Goal: Information Seeking & Learning: Learn about a topic

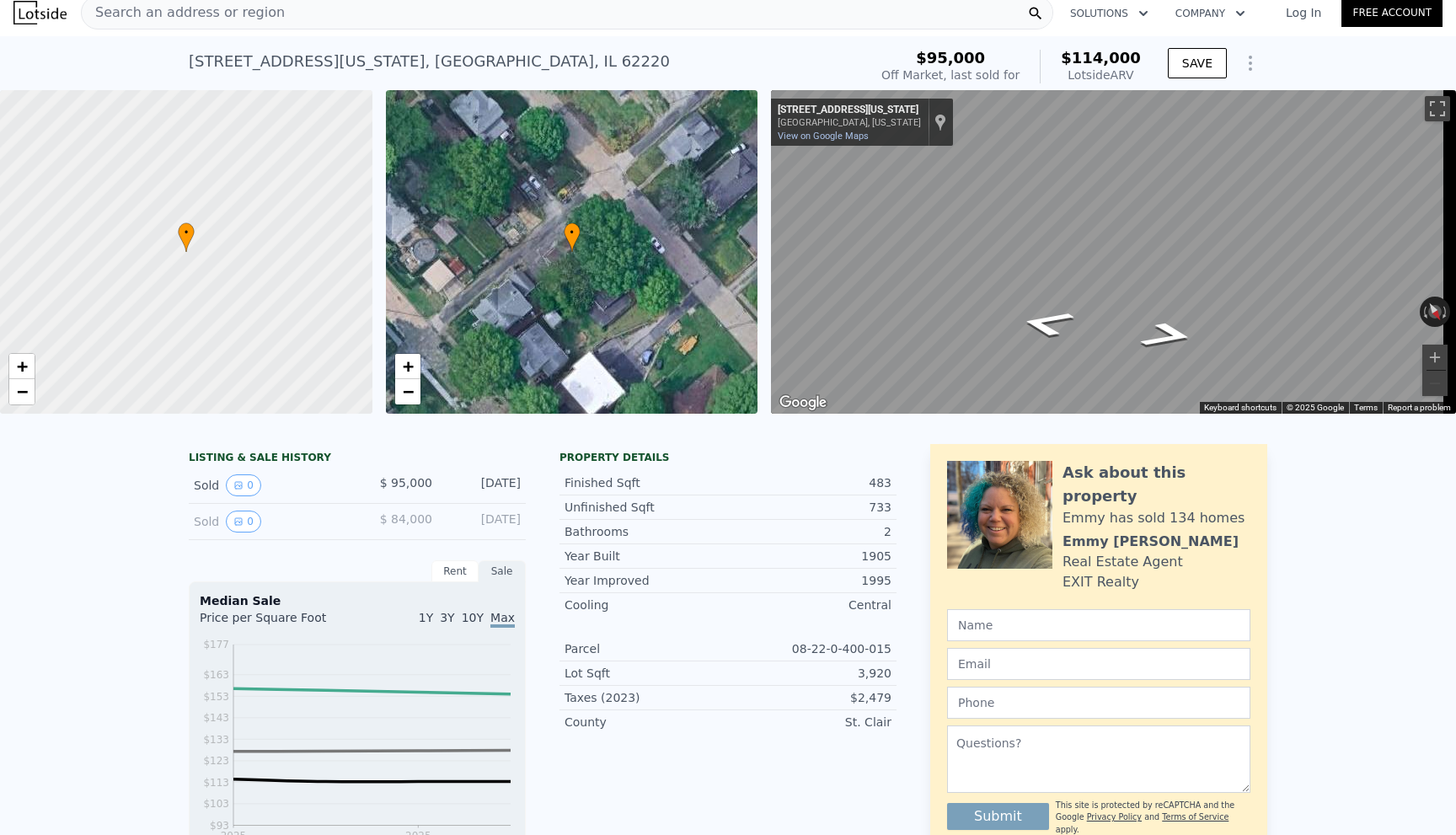
scroll to position [6, 0]
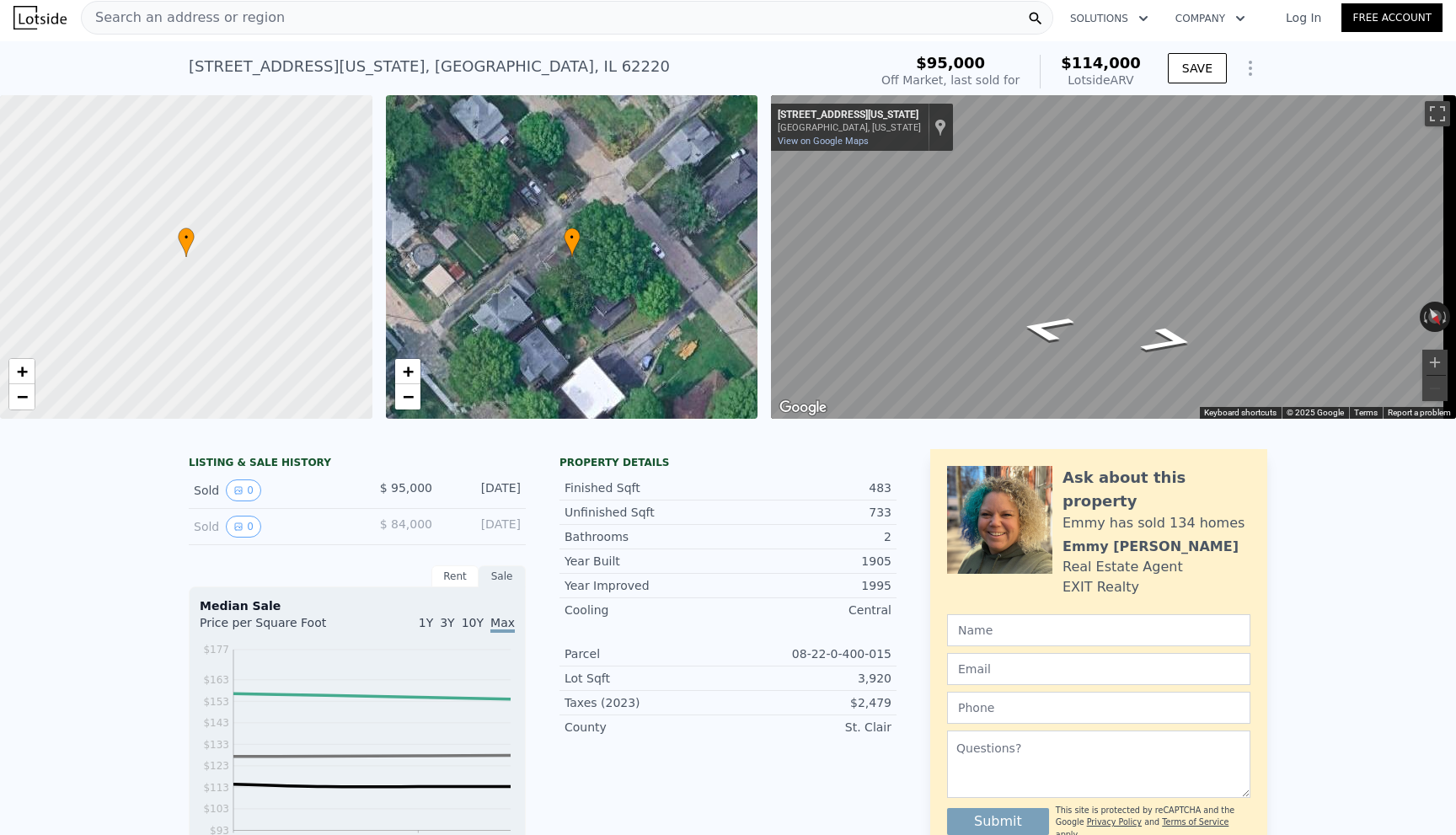
click at [148, 8] on span "Search an address or region" at bounding box center [182, 18] width 203 height 20
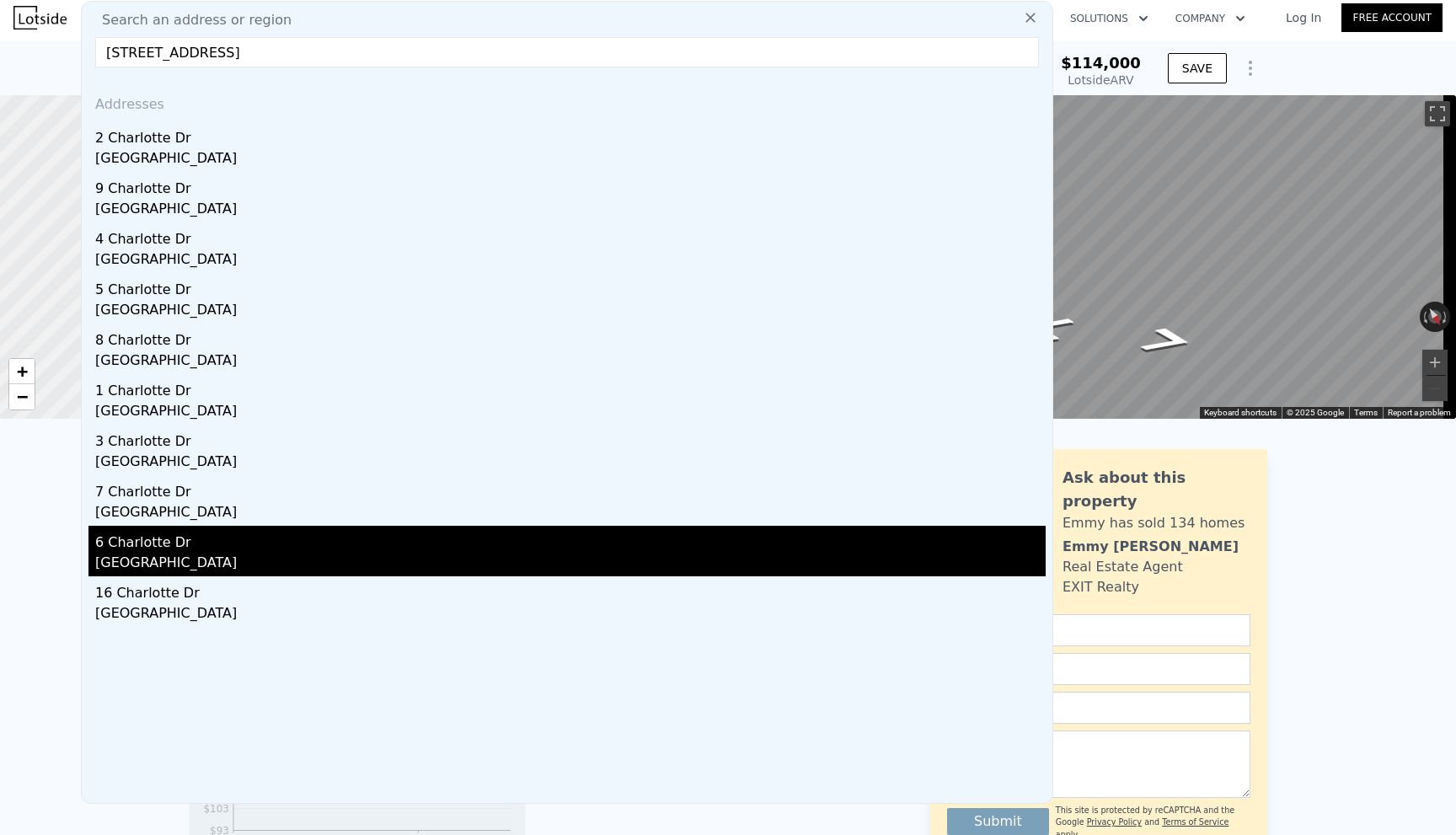
type input "[STREET_ADDRESS]"
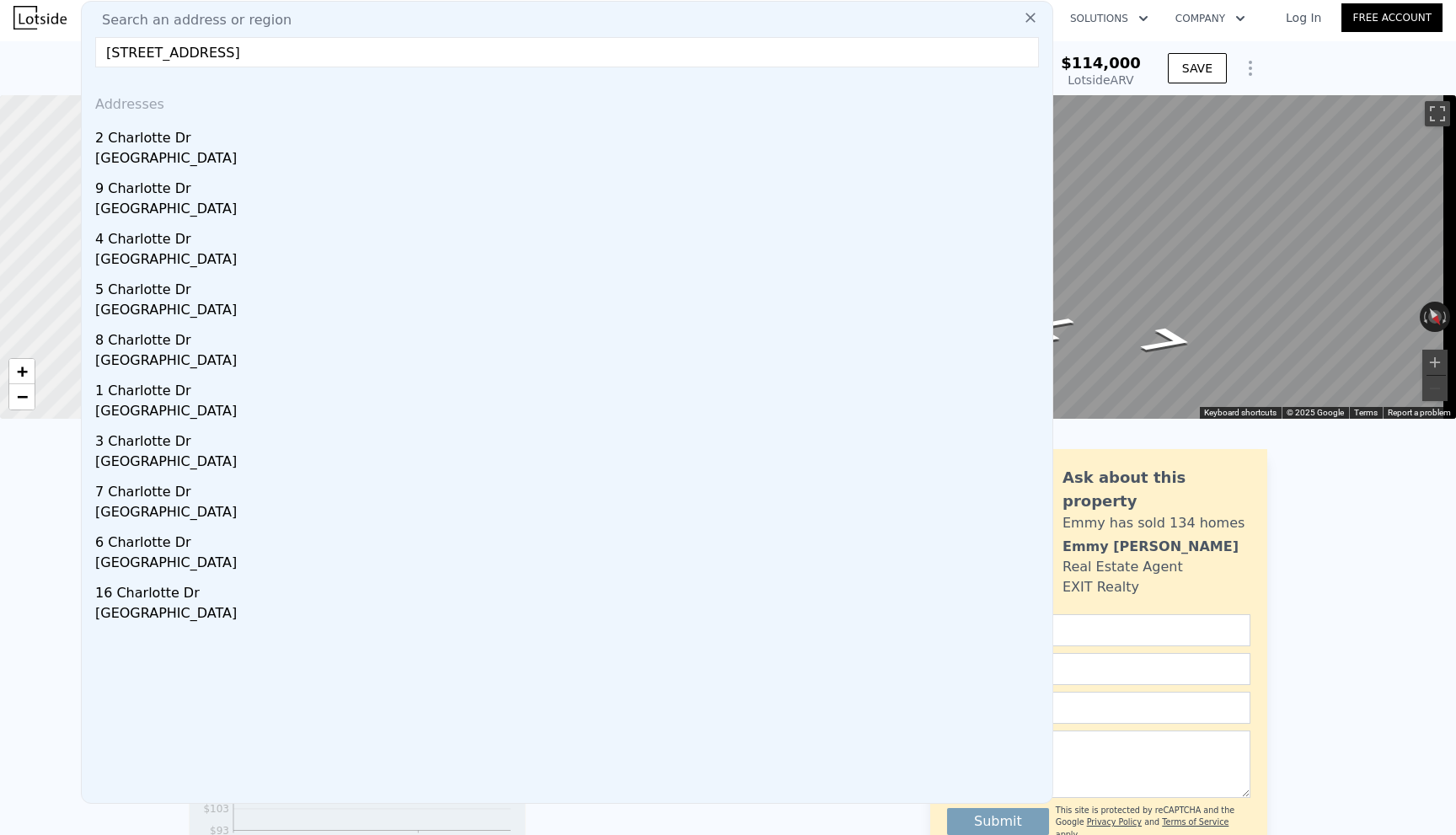
click at [152, 552] on div "[GEOGRAPHIC_DATA]" at bounding box center [570, 564] width 950 height 24
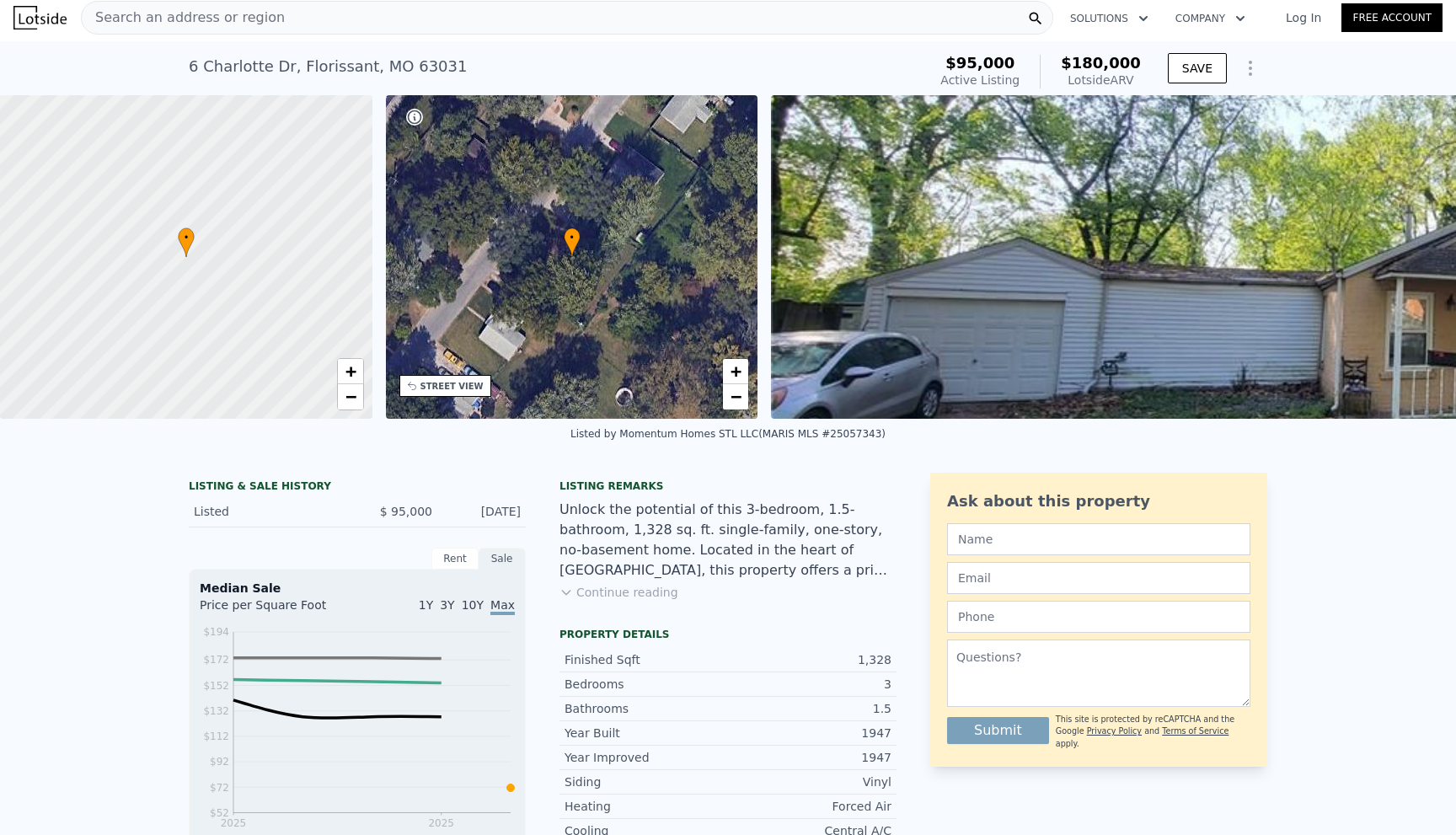
click at [317, 13] on div "Search an address or region" at bounding box center [567, 18] width 972 height 34
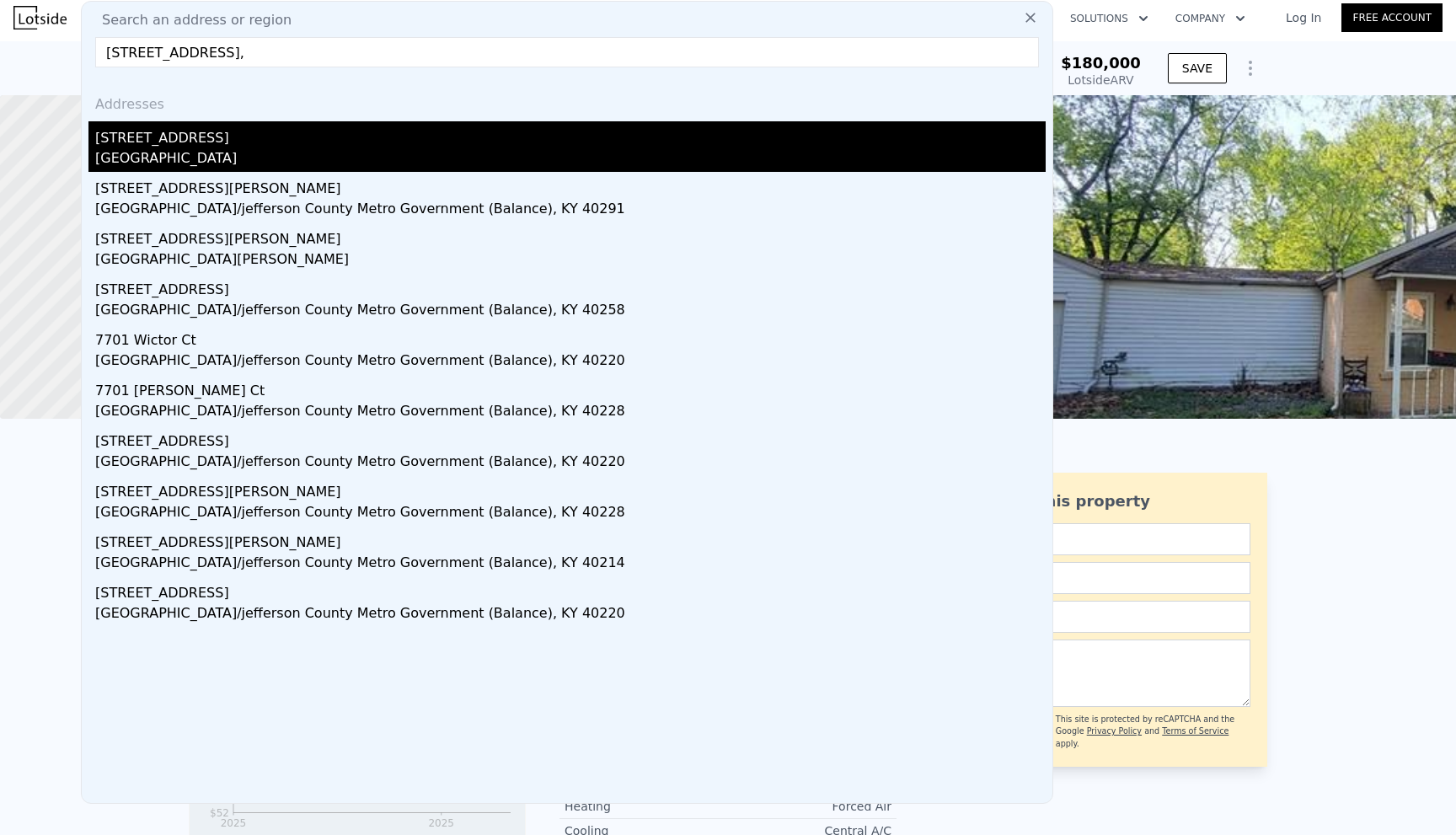
type input "[STREET_ADDRESS],"
click at [160, 165] on div "[GEOGRAPHIC_DATA]" at bounding box center [570, 160] width 950 height 24
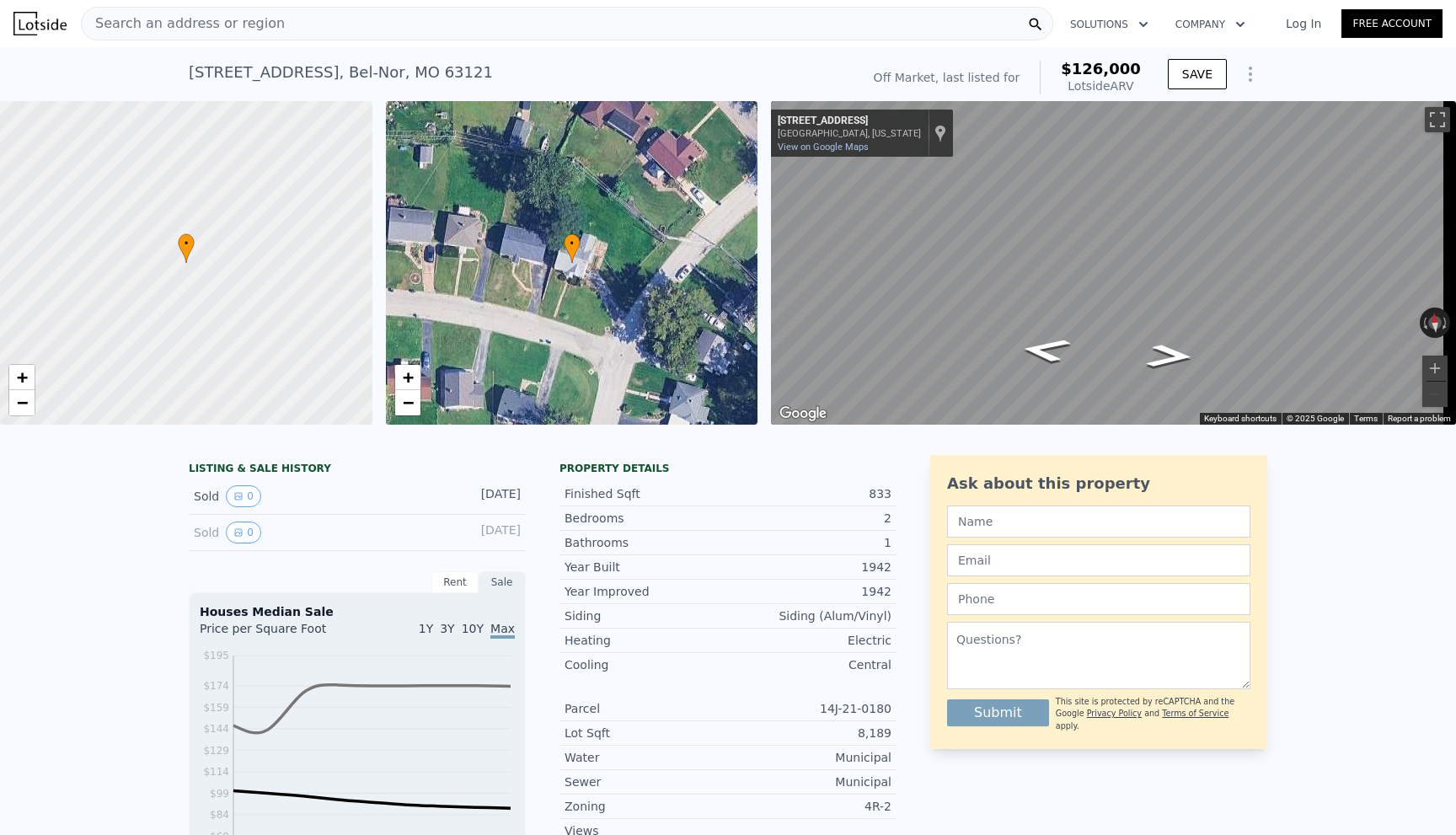
click at [187, 26] on span "Search an address or region" at bounding box center [182, 24] width 203 height 20
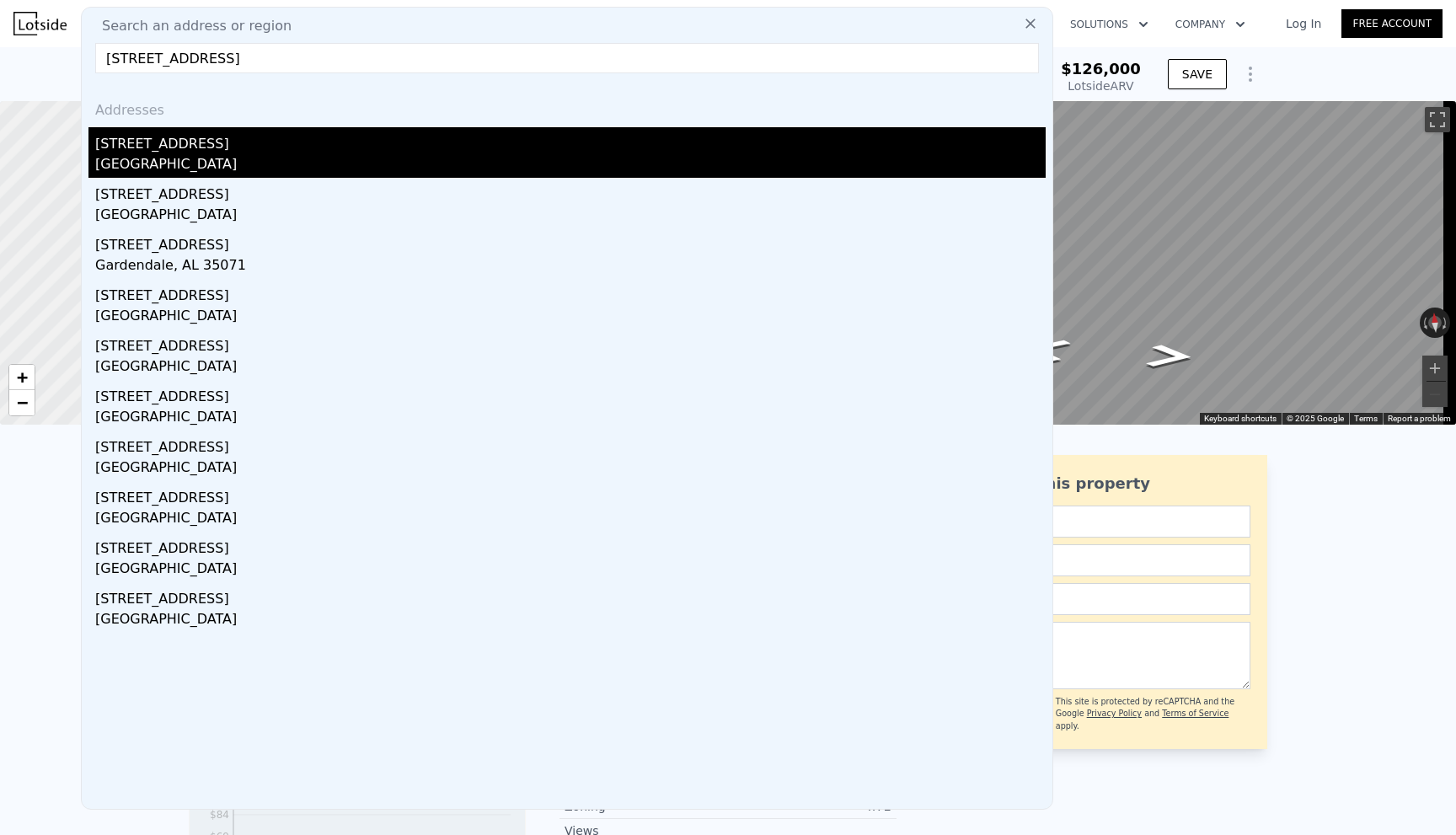
type input "[STREET_ADDRESS]"
click at [158, 155] on div "[GEOGRAPHIC_DATA]" at bounding box center [570, 166] width 950 height 24
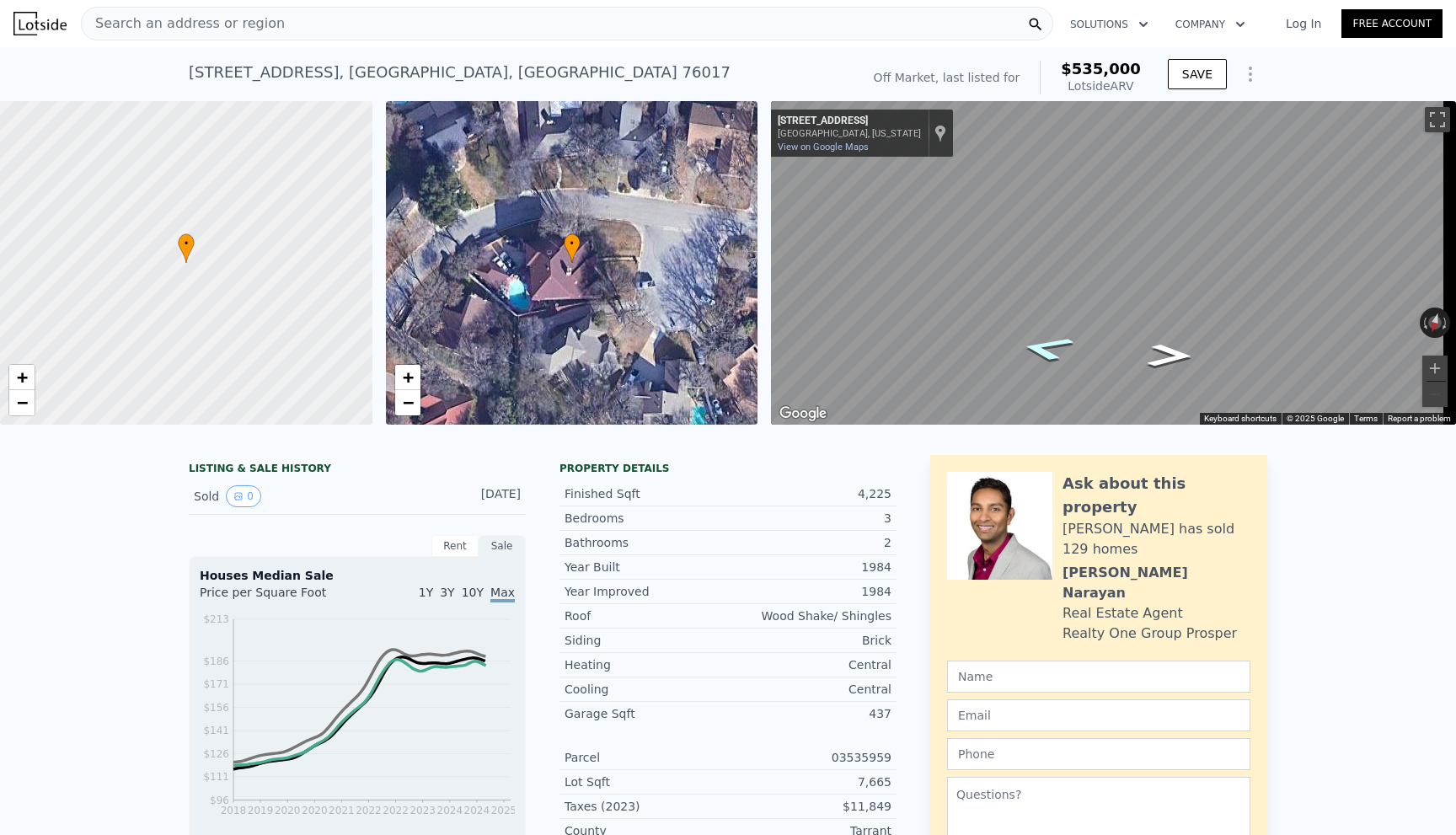
click at [1058, 345] on icon "Go East, Willow Bend Dr" at bounding box center [1046, 348] width 101 height 37
click at [1058, 345] on icon "Go East, Willow Bend Dr" at bounding box center [1049, 346] width 109 height 39
click at [1058, 345] on icon "Go East, Willow Bend Dr" at bounding box center [1050, 345] width 111 height 40
click at [1098, 328] on icon "Go South" at bounding box center [1104, 333] width 104 height 25
click at [1145, 232] on icon "Go North, Willow Bend Dr" at bounding box center [1155, 239] width 123 height 64
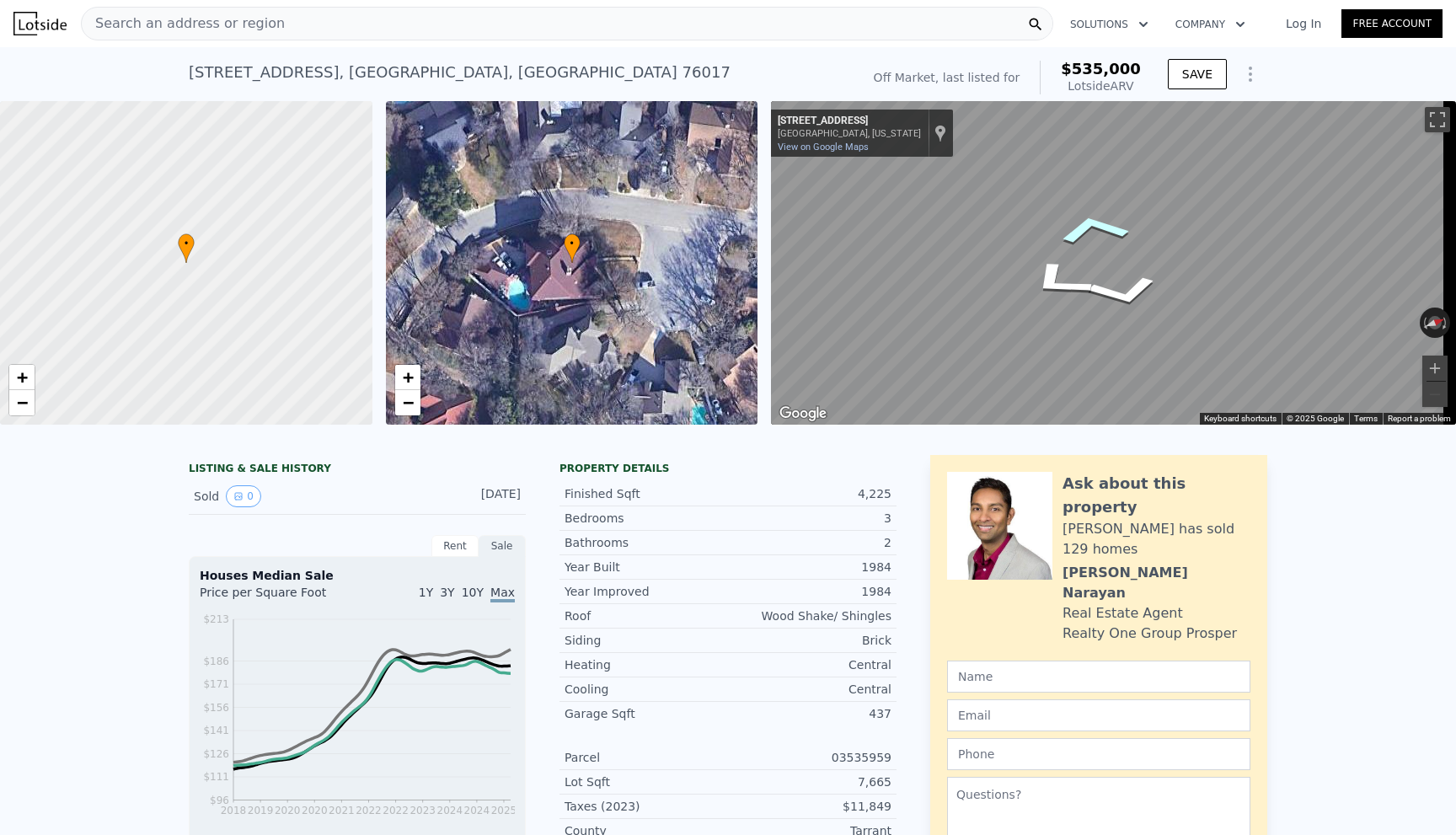
click at [802, 115] on div "← Move left → Move right ↑ Move up ↓ Move down + Zoom in - Zoom out [STREET_ADD…" at bounding box center [1113, 262] width 685 height 323
click at [1100, 275] on icon "Go East, Willow Bend Dr" at bounding box center [1111, 281] width 106 height 32
click at [1100, 275] on icon "Go East, Willow Bend Dr" at bounding box center [1114, 282] width 109 height 34
click at [1129, 360] on icon "Go West, Willow Bend Dr" at bounding box center [1145, 367] width 126 height 35
click at [1047, 388] on icon "Go West, Willow Bend Dr" at bounding box center [1044, 381] width 87 height 32
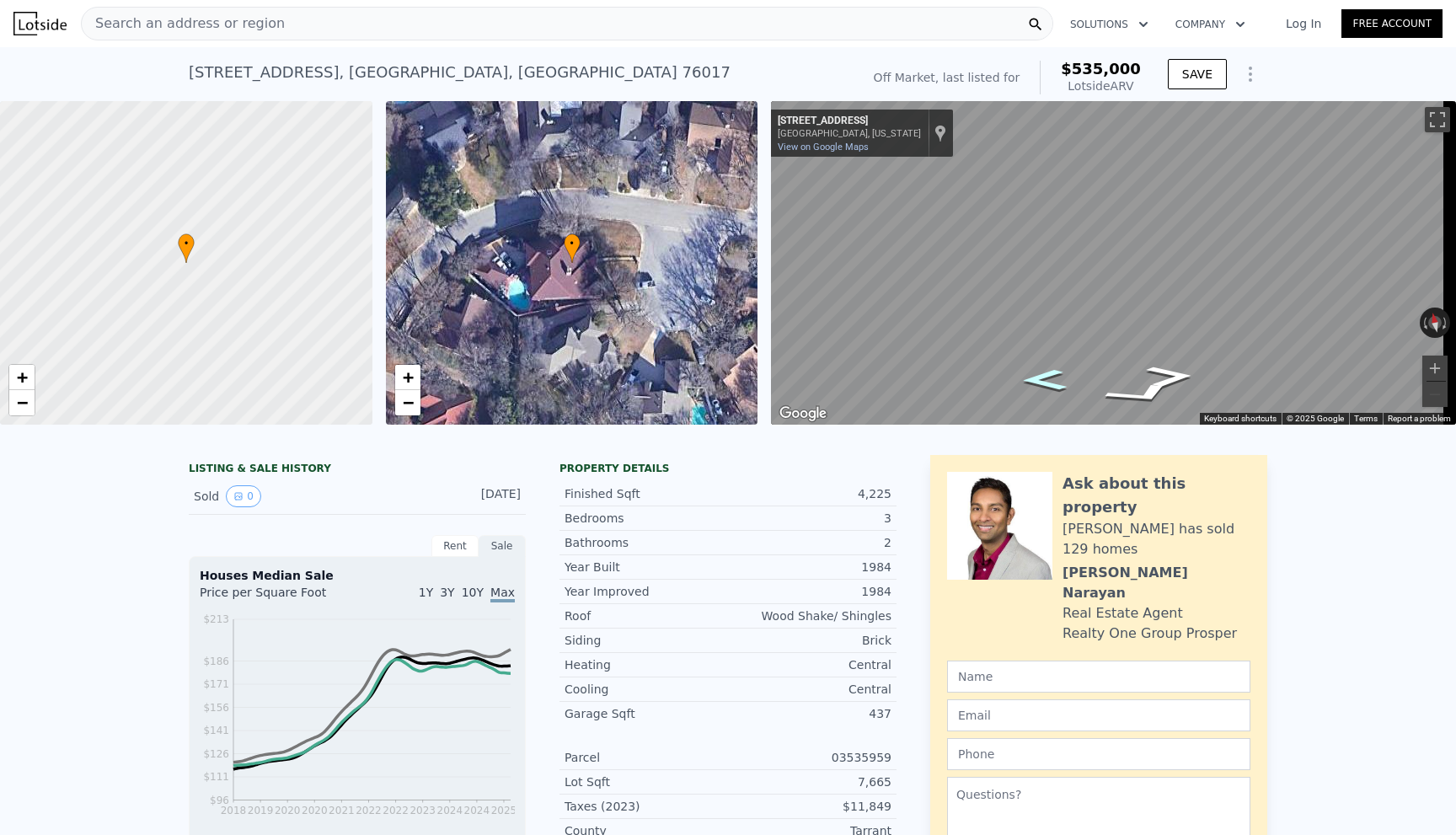
click at [1047, 388] on icon "Go West, Willow Bend Dr" at bounding box center [1044, 380] width 83 height 31
click at [1143, 373] on icon "Go East, Willow Bend Dr" at bounding box center [1171, 377] width 83 height 31
click at [1143, 373] on icon "Go East, Willow Bend Dr" at bounding box center [1170, 377] width 87 height 32
click at [1143, 373] on icon "Go East, Willow Bend Dr" at bounding box center [1171, 377] width 83 height 31
click at [1143, 373] on icon "Go East, Willow Bend Dr" at bounding box center [1170, 378] width 82 height 31
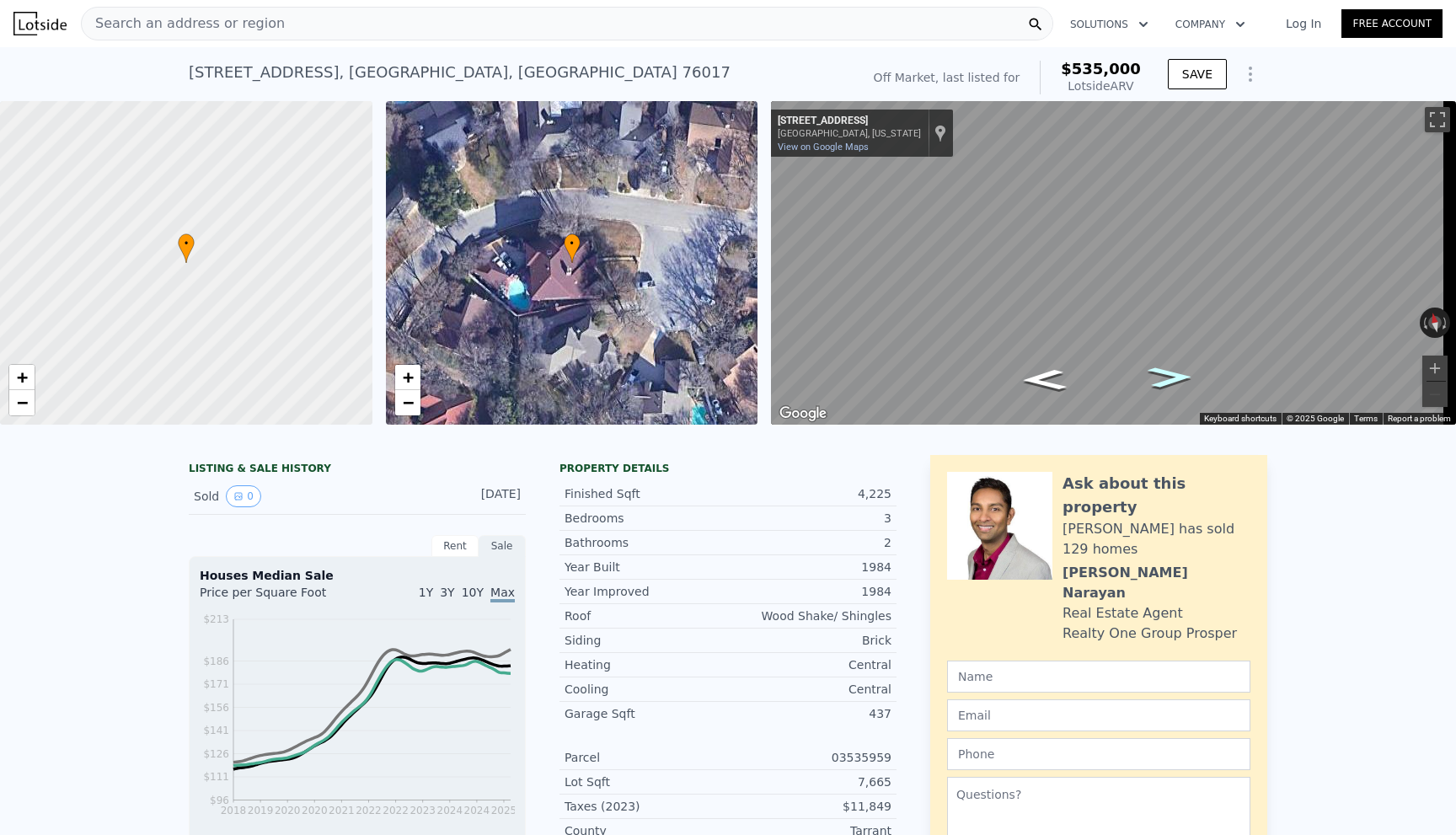
click at [1143, 373] on icon "Go East, Willow Bend Dr" at bounding box center [1170, 377] width 82 height 31
click at [1089, 348] on icon "Go West, Willow Bend Dr" at bounding box center [1089, 352] width 119 height 31
click at [1089, 348] on icon "Go West, Willow Bend Dr" at bounding box center [1090, 352] width 119 height 31
click at [1089, 348] on icon "Go West, Willow Bend Dr" at bounding box center [1089, 352] width 119 height 31
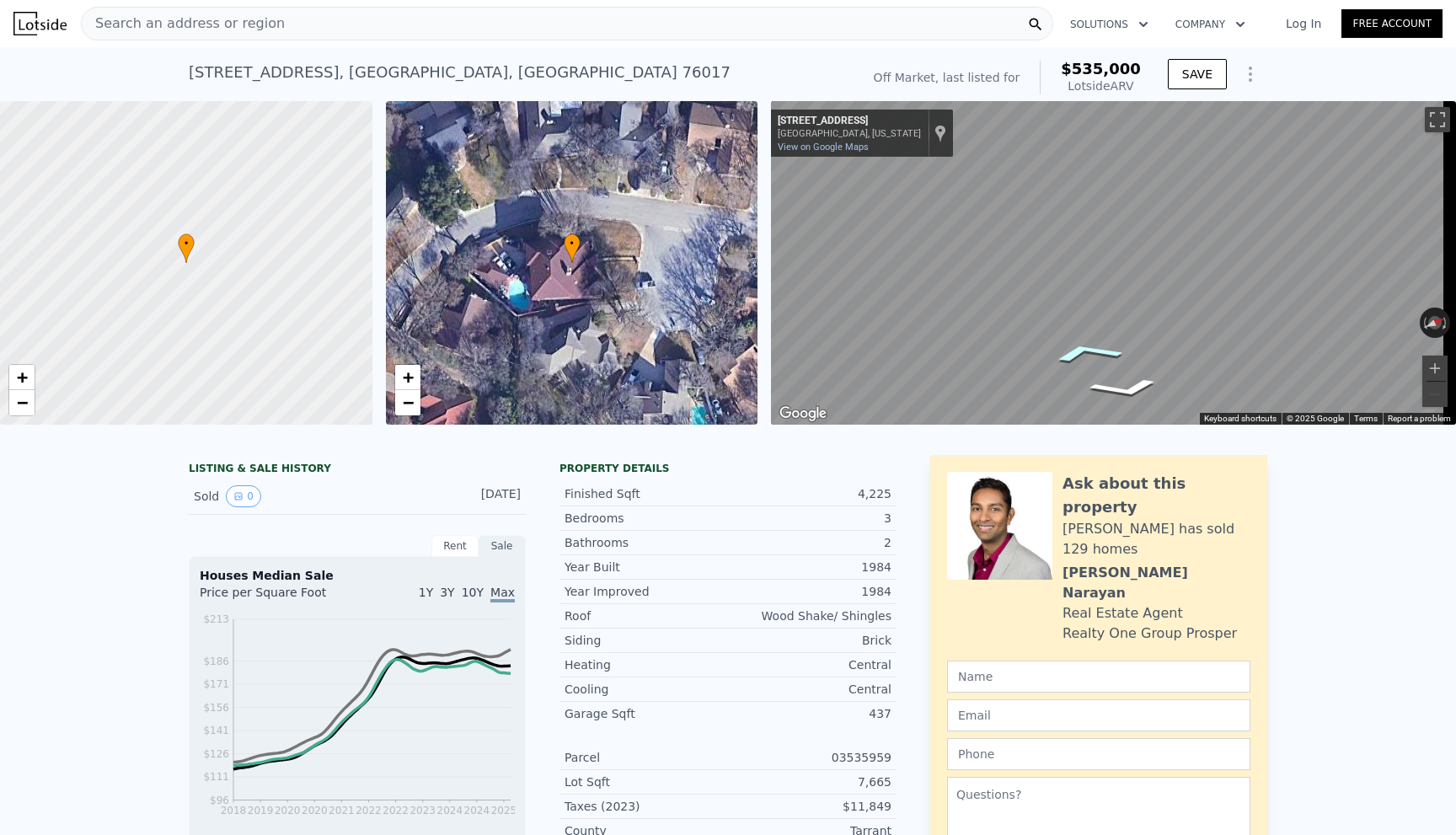
click at [1089, 348] on icon "Go West, Willow Bend Dr" at bounding box center [1087, 352] width 120 height 31
click at [1089, 348] on icon "Go West, Willow Bend Dr" at bounding box center [1089, 352] width 119 height 31
click at [1089, 348] on icon "Go West, Willow Bend Dr" at bounding box center [1087, 352] width 120 height 31
click at [1089, 348] on icon "Go West, Willow Bend Dr" at bounding box center [1080, 353] width 124 height 34
click at [1394, 312] on div "← Move left → Move right ↑ Move up ↓ Move down + Zoom in - Zoom out [STREET_ADD…" at bounding box center [1113, 262] width 685 height 323
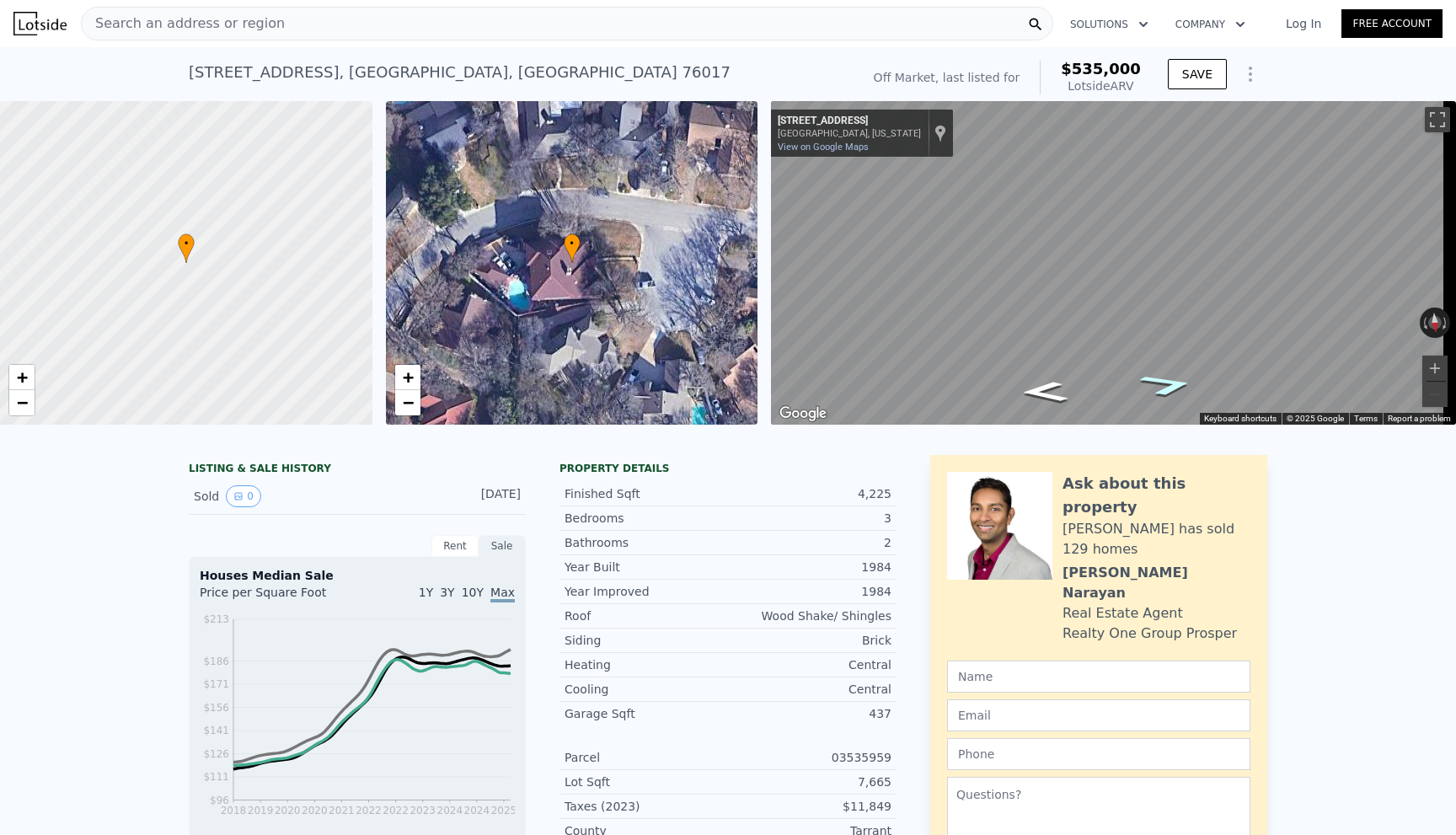
click at [1166, 386] on icon "Go West, Willow Bend Dr" at bounding box center [1168, 384] width 103 height 33
click at [1166, 386] on icon "Go West, Willow Bend Dr" at bounding box center [1165, 383] width 110 height 35
click at [1169, 348] on icon "Go Southwest, Willow Bend Dr" at bounding box center [1169, 347] width 97 height 37
click at [1055, 344] on icon "Go Northeast, Willow Bend Dr" at bounding box center [1049, 350] width 109 height 39
click at [1161, 354] on icon "Go Southwest, Willow Bend Dr" at bounding box center [1168, 361] width 98 height 36
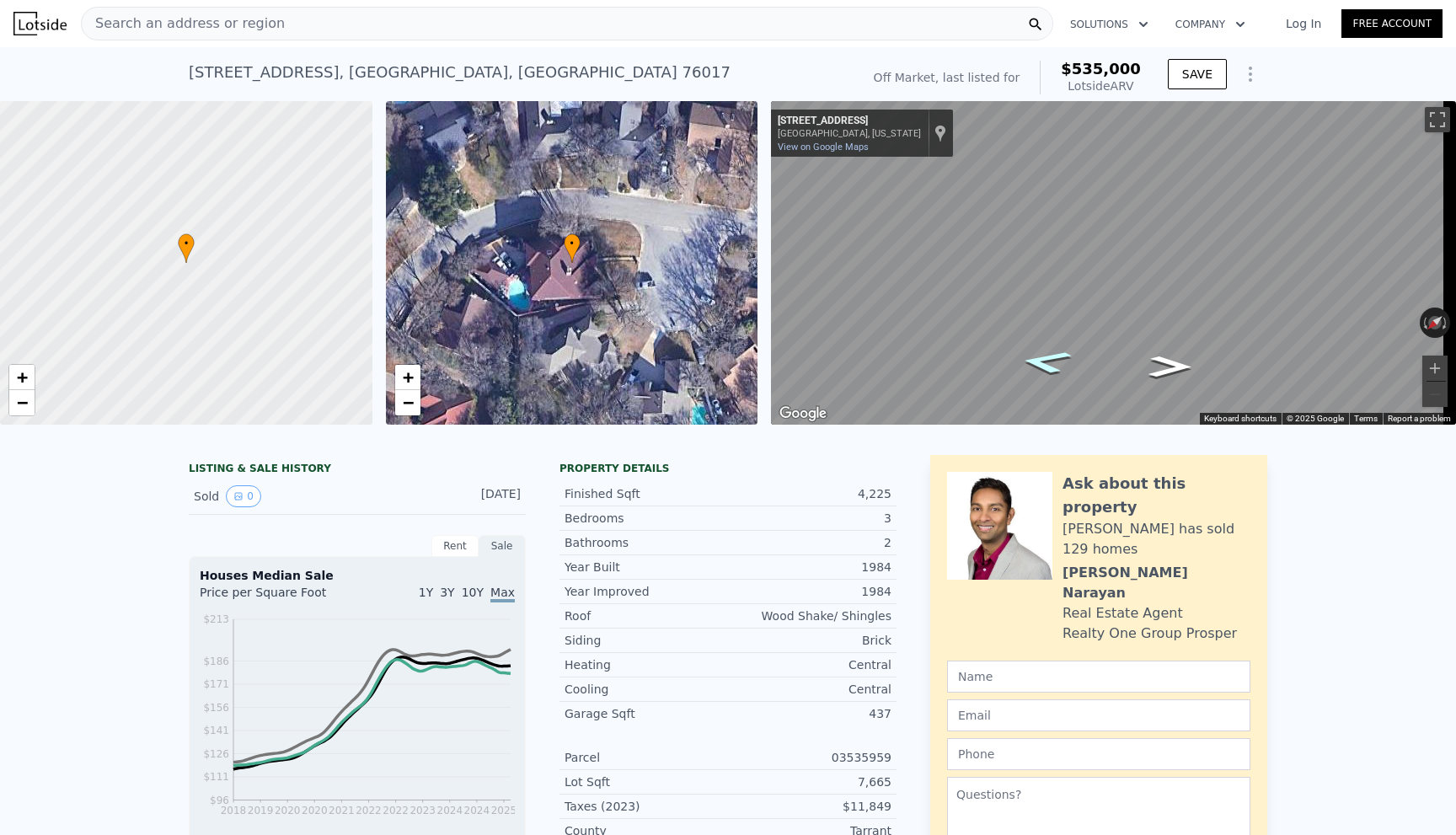
click at [1043, 359] on icon "Go Northeast, Willow Bend Dr" at bounding box center [1045, 361] width 96 height 35
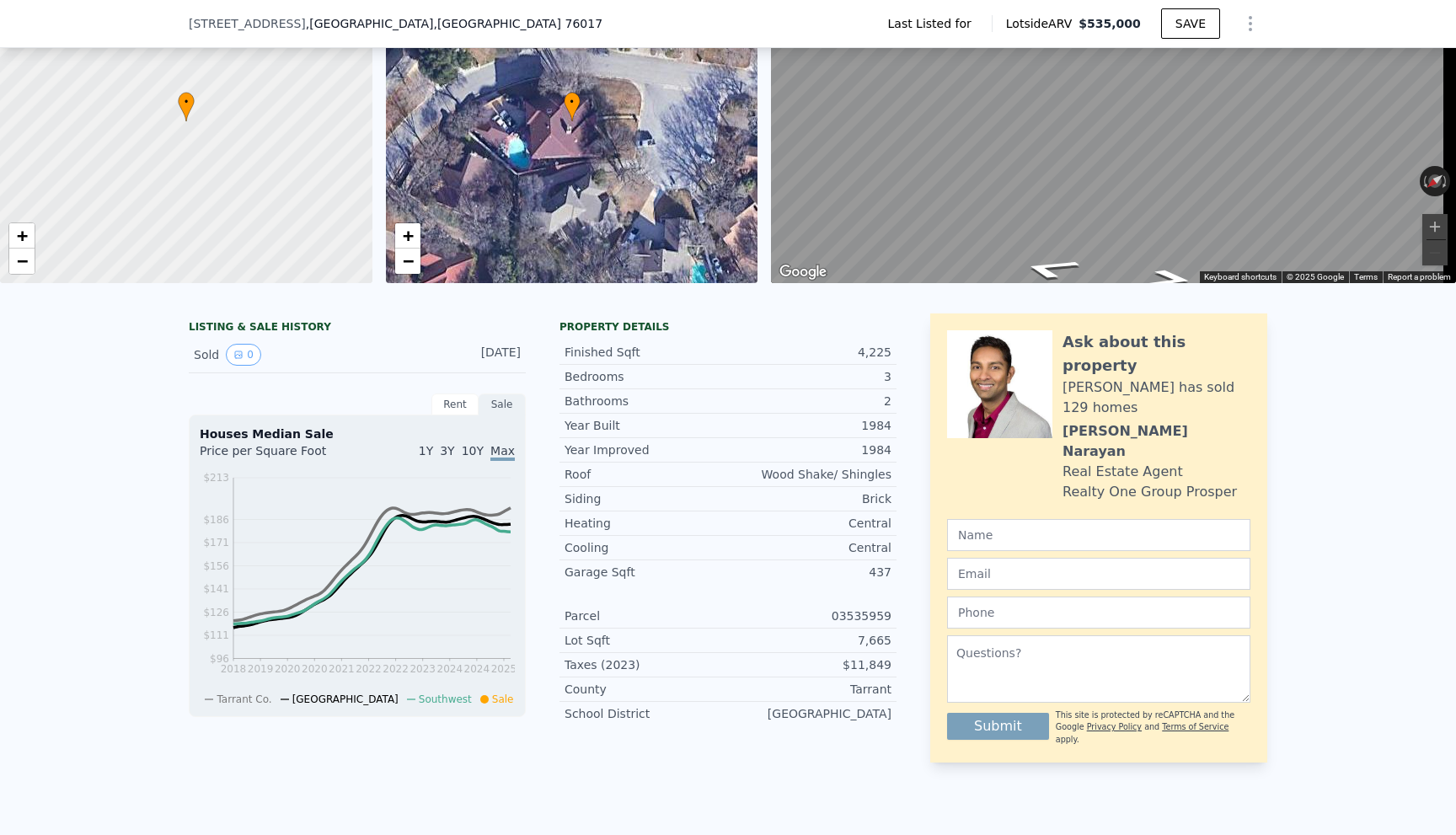
scroll to position [6, 0]
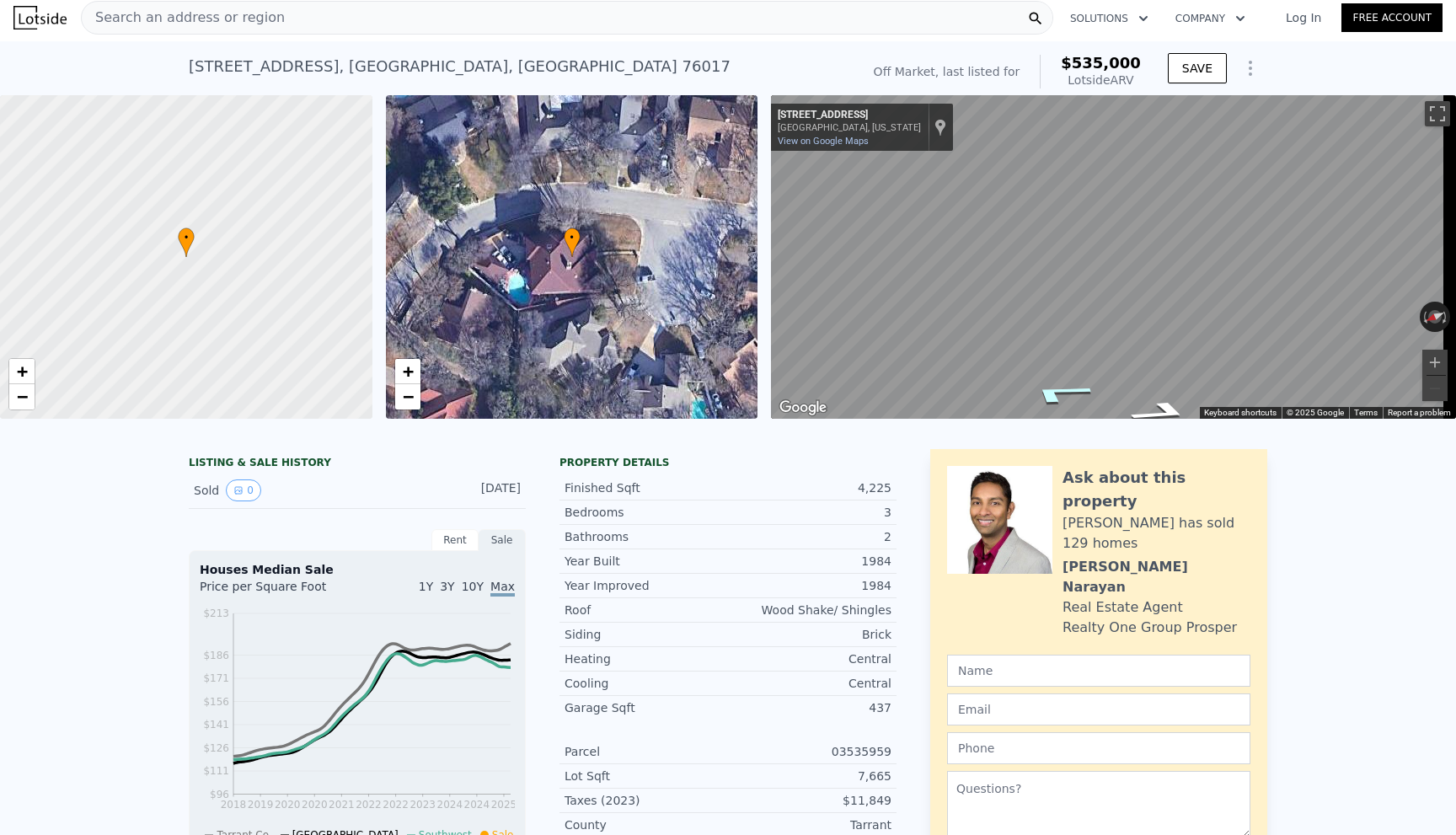
click at [1074, 393] on icon "Go Northeast, Willow Bend Dr" at bounding box center [1058, 393] width 123 height 33
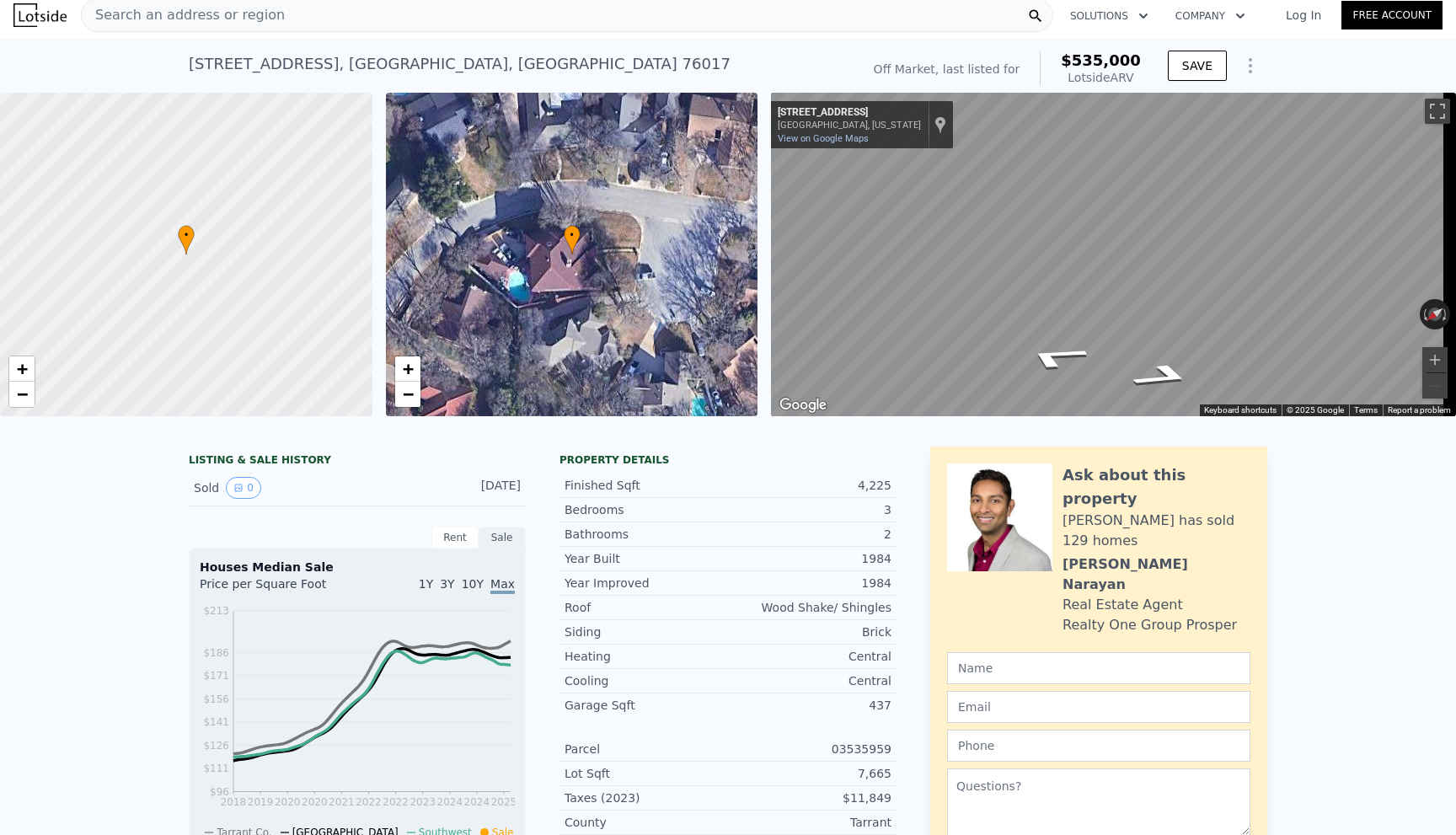
scroll to position [0, 0]
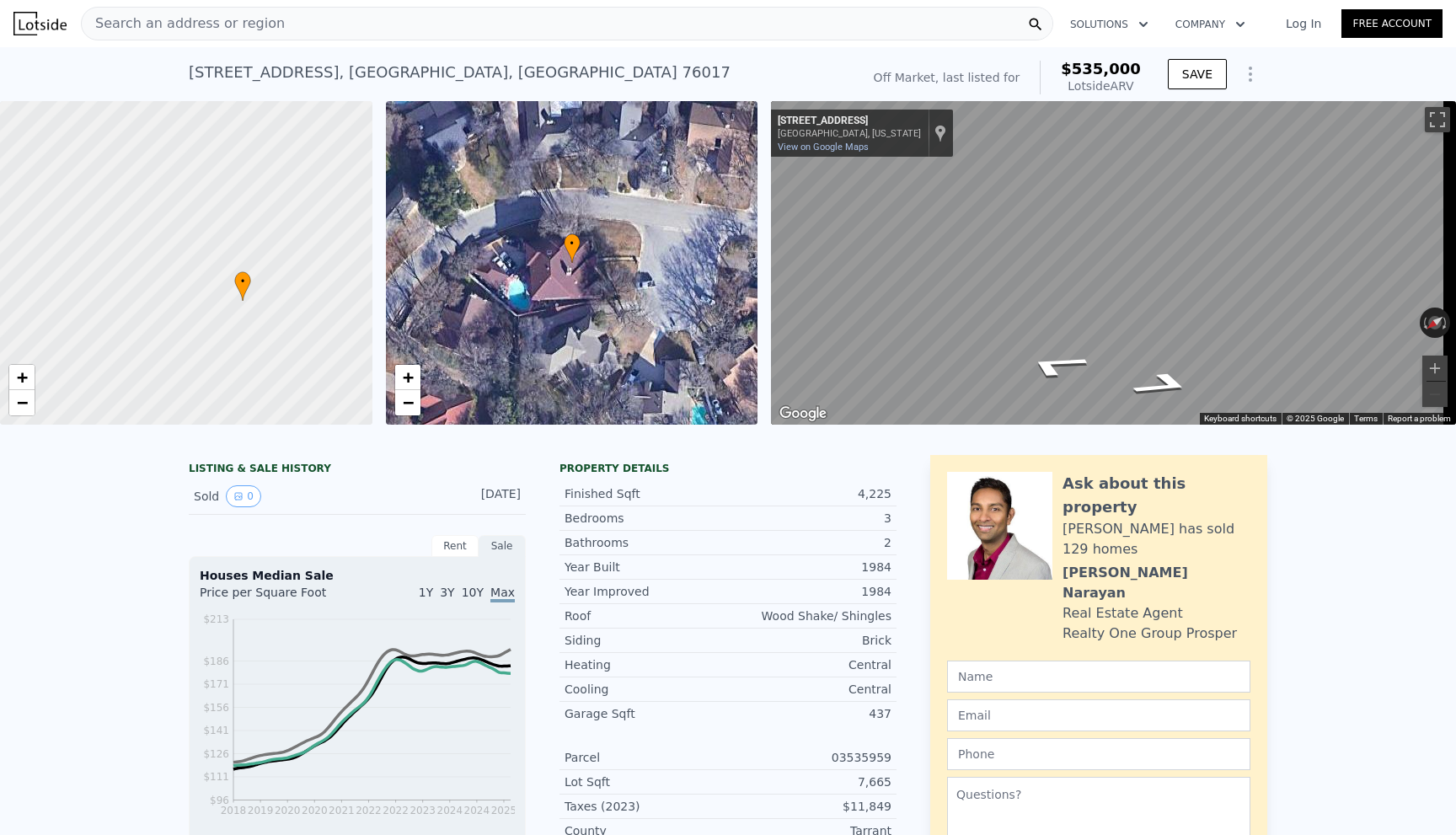
drag, startPoint x: 294, startPoint y: 265, endPoint x: 350, endPoint y: 303, distance: 67.7
click at [350, 303] on div at bounding box center [186, 263] width 446 height 389
drag, startPoint x: 257, startPoint y: 328, endPoint x: 311, endPoint y: 333, distance: 54.2
click at [311, 333] on div at bounding box center [186, 263] width 446 height 389
click at [558, 272] on div "• + −" at bounding box center [572, 262] width 372 height 323
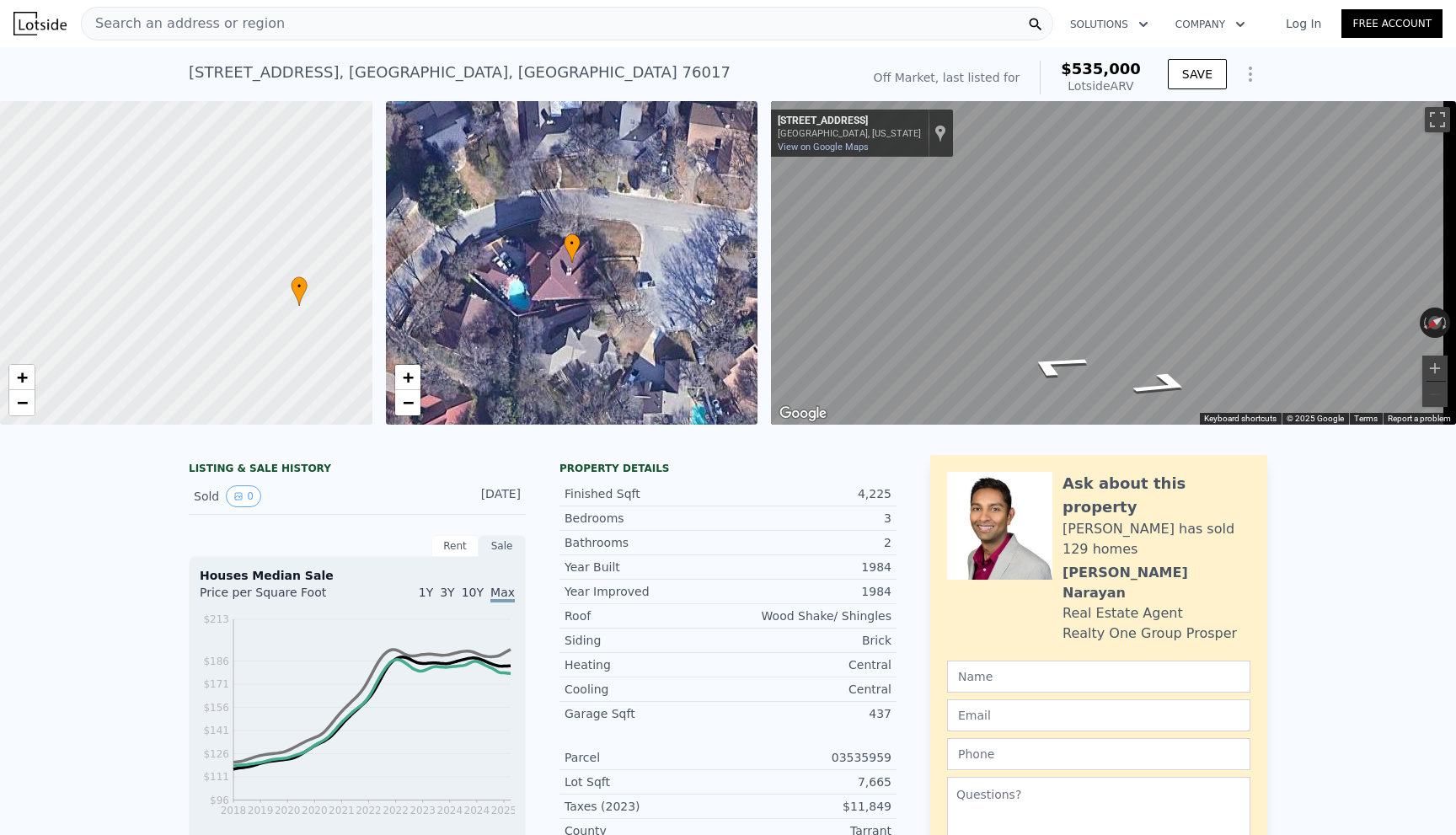
click at [619, 284] on div "• + −" at bounding box center [572, 262] width 372 height 323
